Goal: Check status: Check status

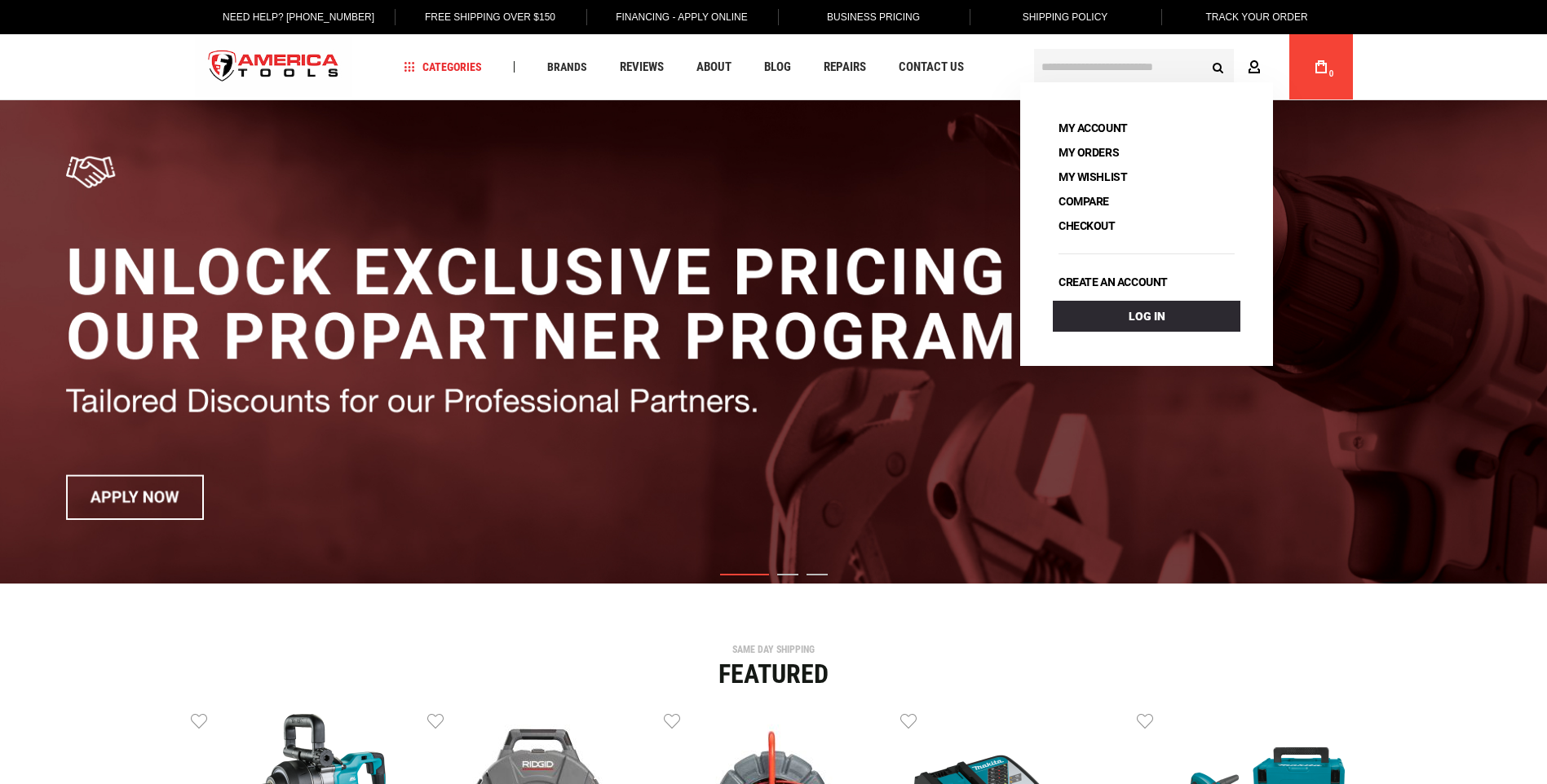
click at [1251, 54] on link "Account" at bounding box center [1257, 66] width 31 height 31
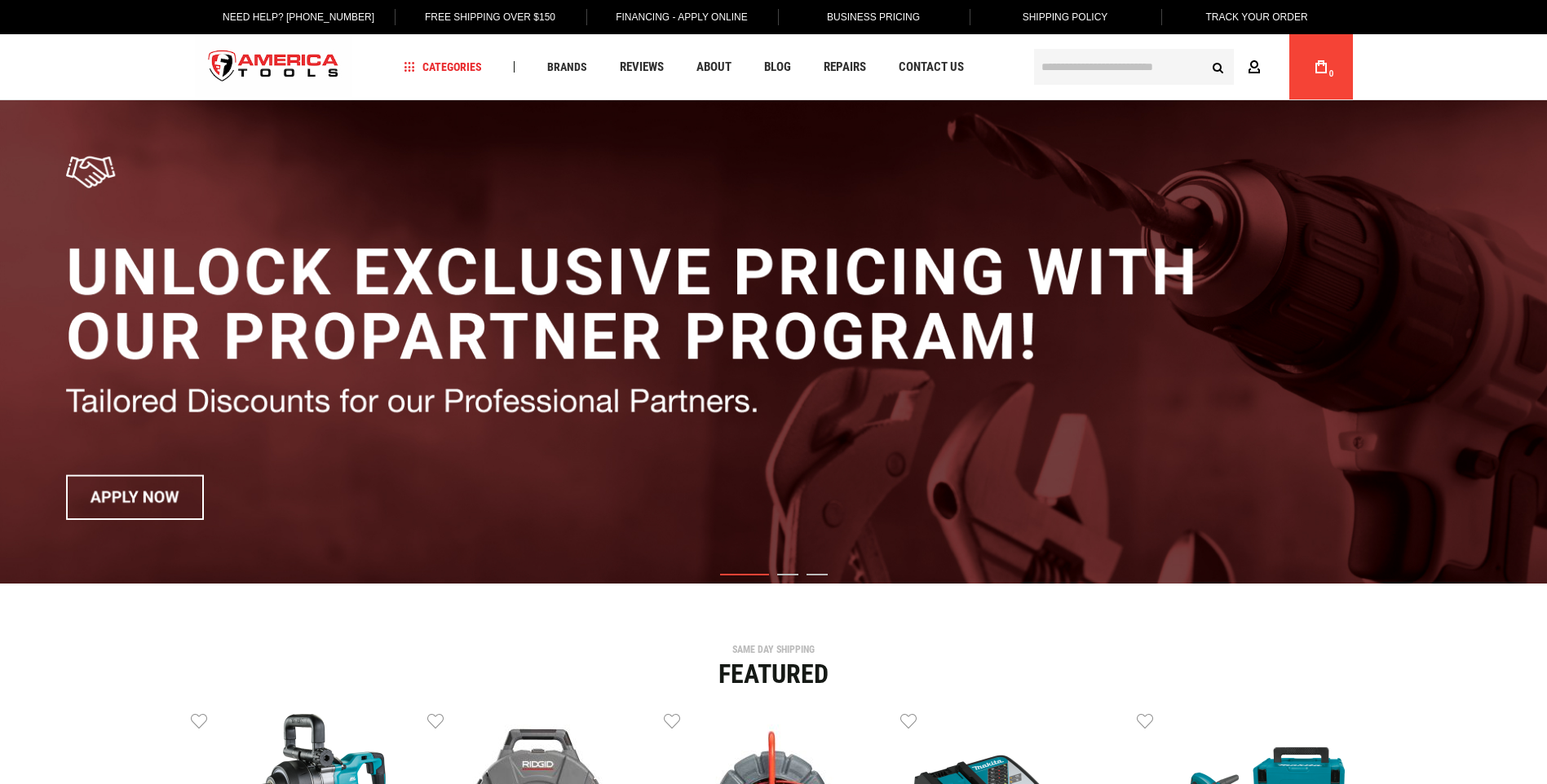
click at [1251, 54] on link "Account" at bounding box center [1257, 66] width 31 height 31
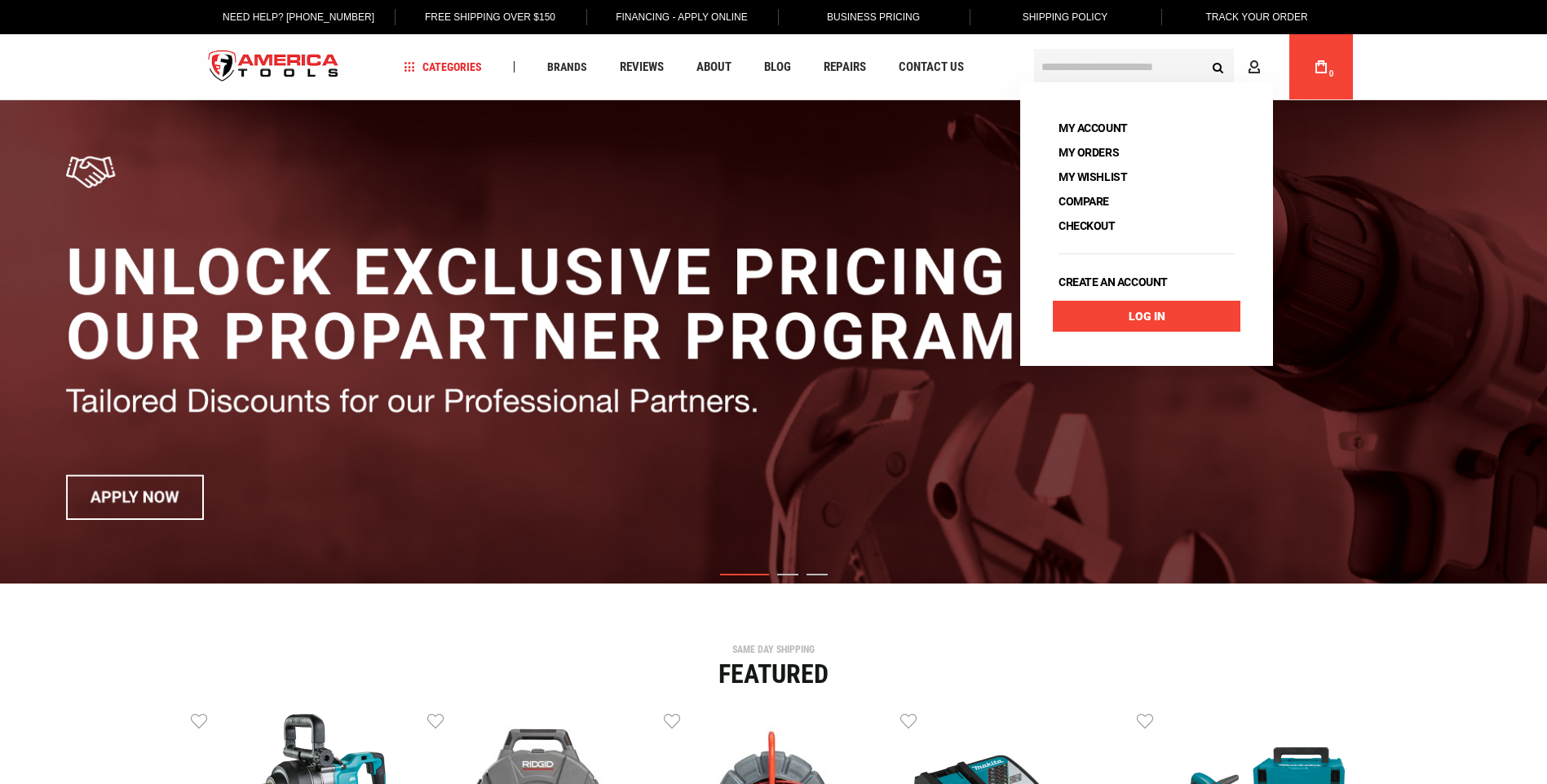
click at [1157, 308] on link "Log In" at bounding box center [1146, 316] width 187 height 31
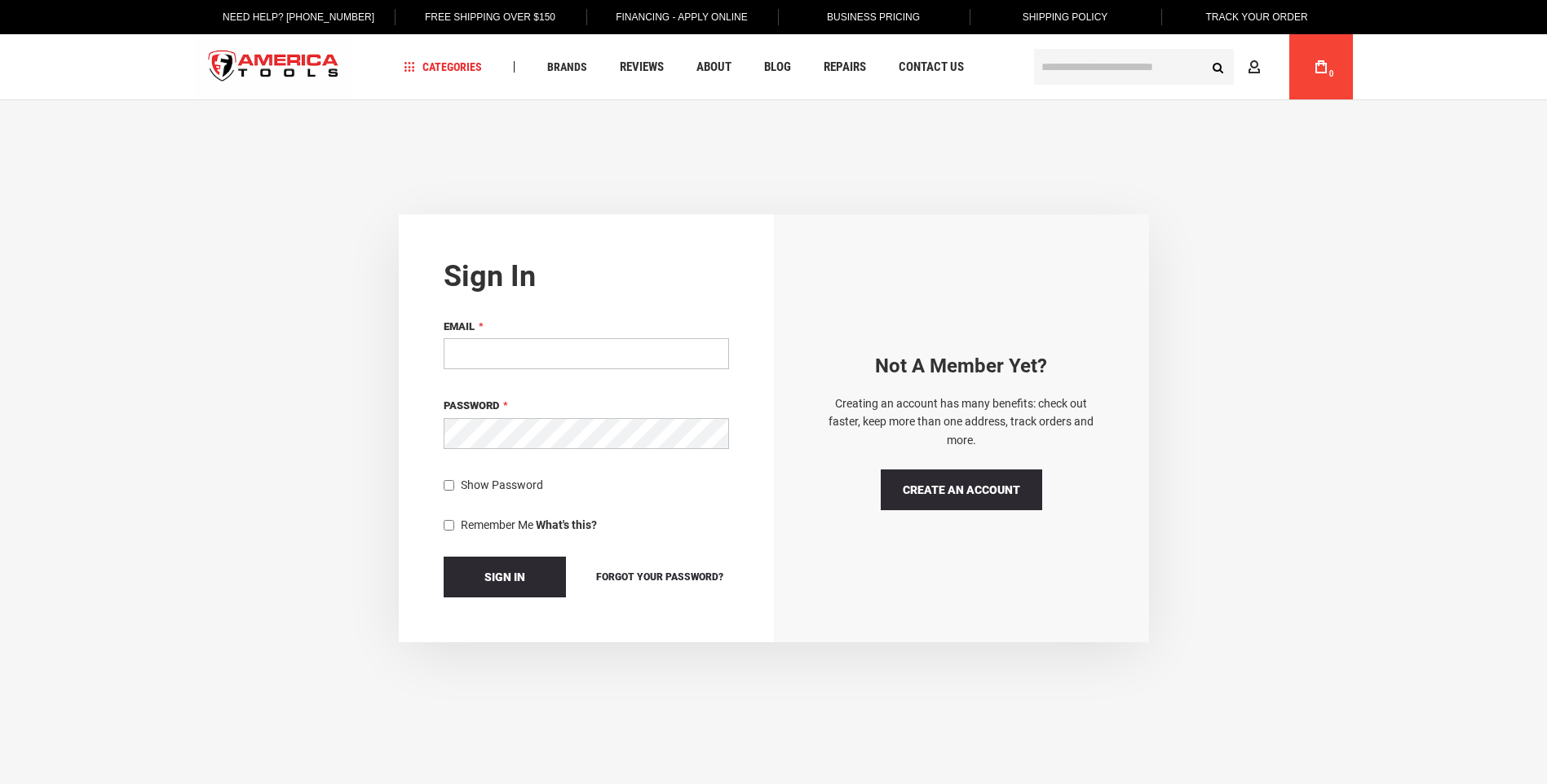
click at [479, 352] on input "Email" at bounding box center [586, 353] width 285 height 31
type input "**********"
click at [444, 556] on button "Sign In" at bounding box center [505, 576] width 122 height 40
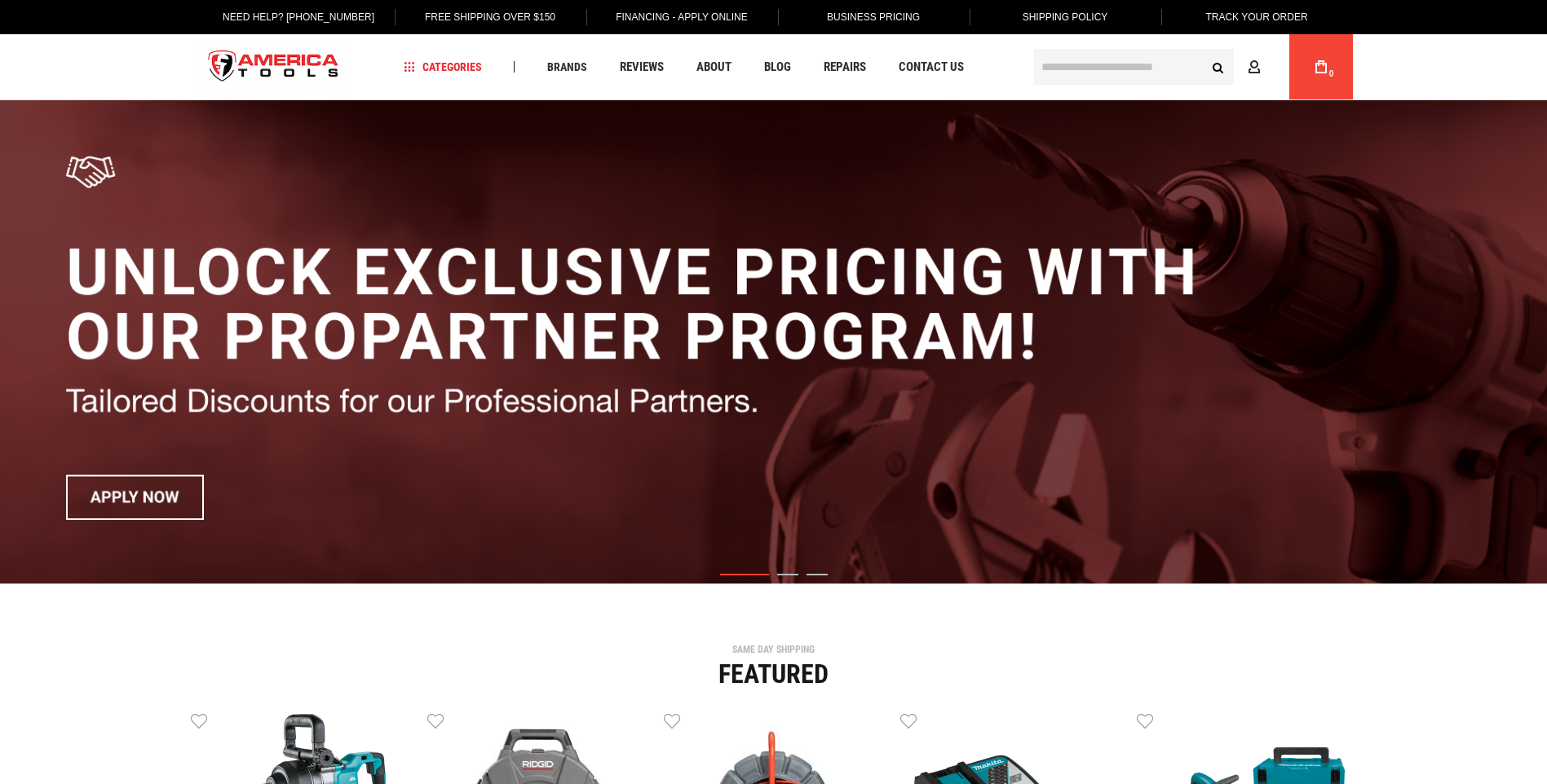
click at [1287, 17] on link "Track Your Order" at bounding box center [1255, 17] width 127 height 35
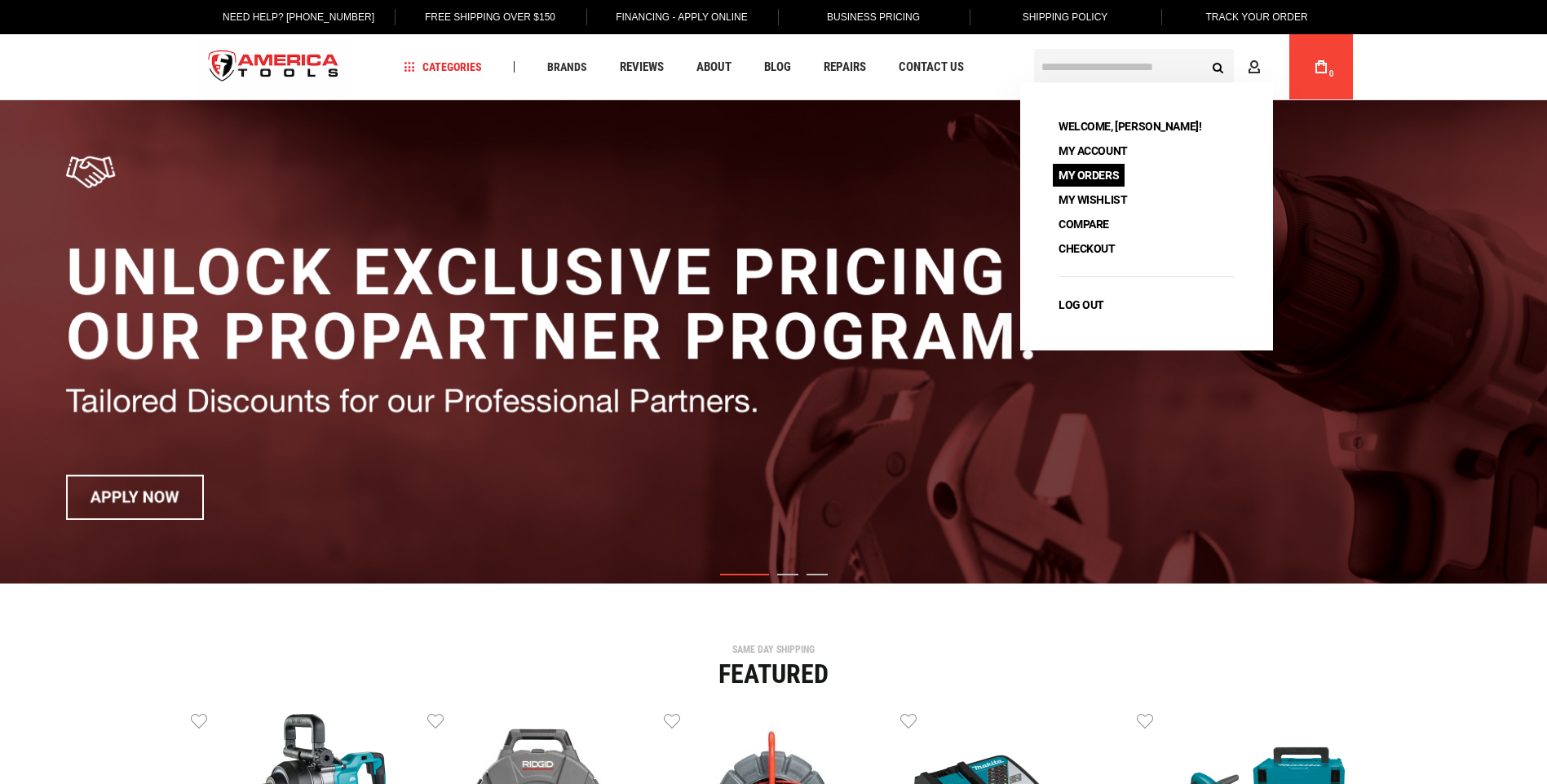
click at [1085, 176] on link "My Orders" at bounding box center [1088, 175] width 72 height 23
